Goal: Navigation & Orientation: Find specific page/section

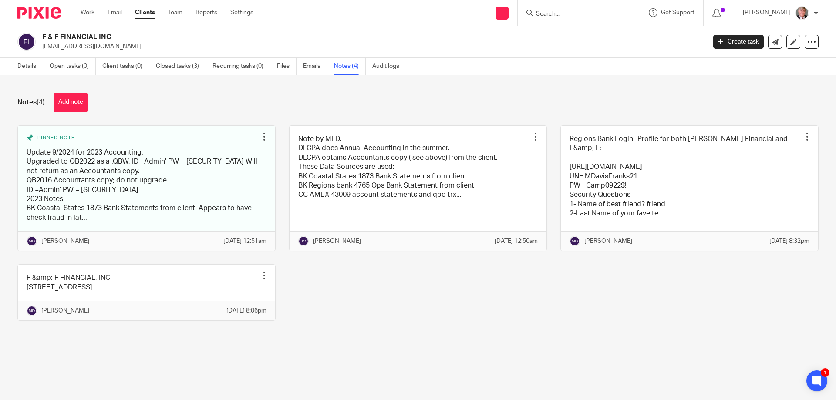
click at [581, 14] on input "Search" at bounding box center [574, 14] width 78 height 8
type input "indefati"
click at [588, 33] on link at bounding box center [587, 33] width 108 height 13
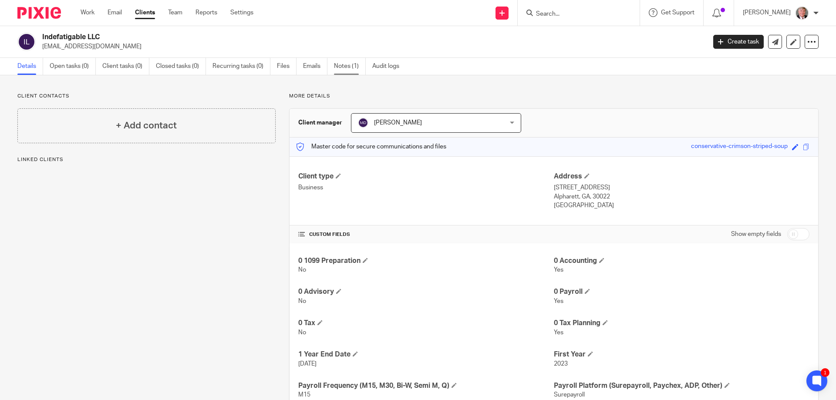
click at [360, 67] on link "Notes (1)" at bounding box center [350, 66] width 32 height 17
